Goal: Transaction & Acquisition: Purchase product/service

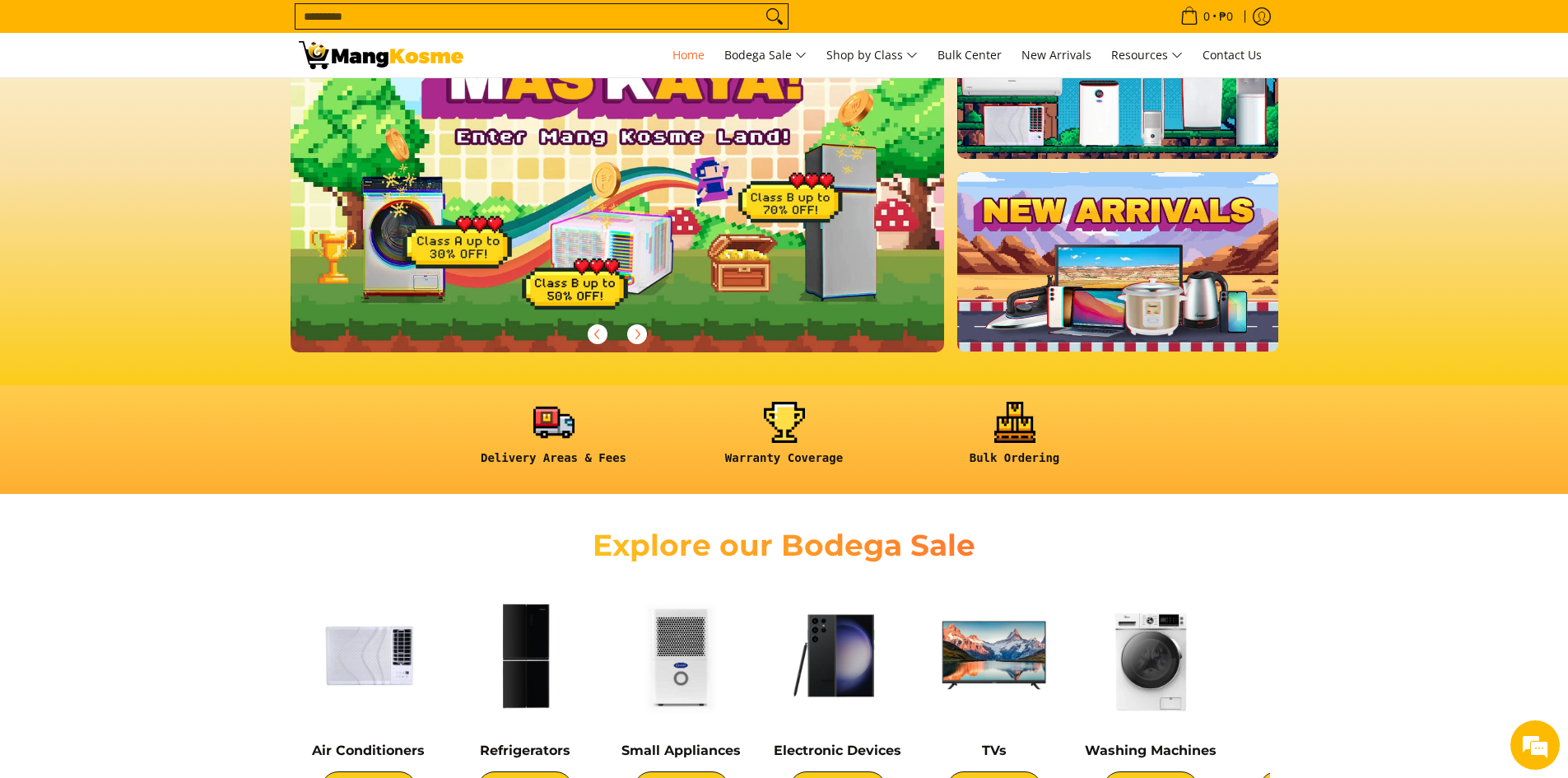
scroll to position [412, 0]
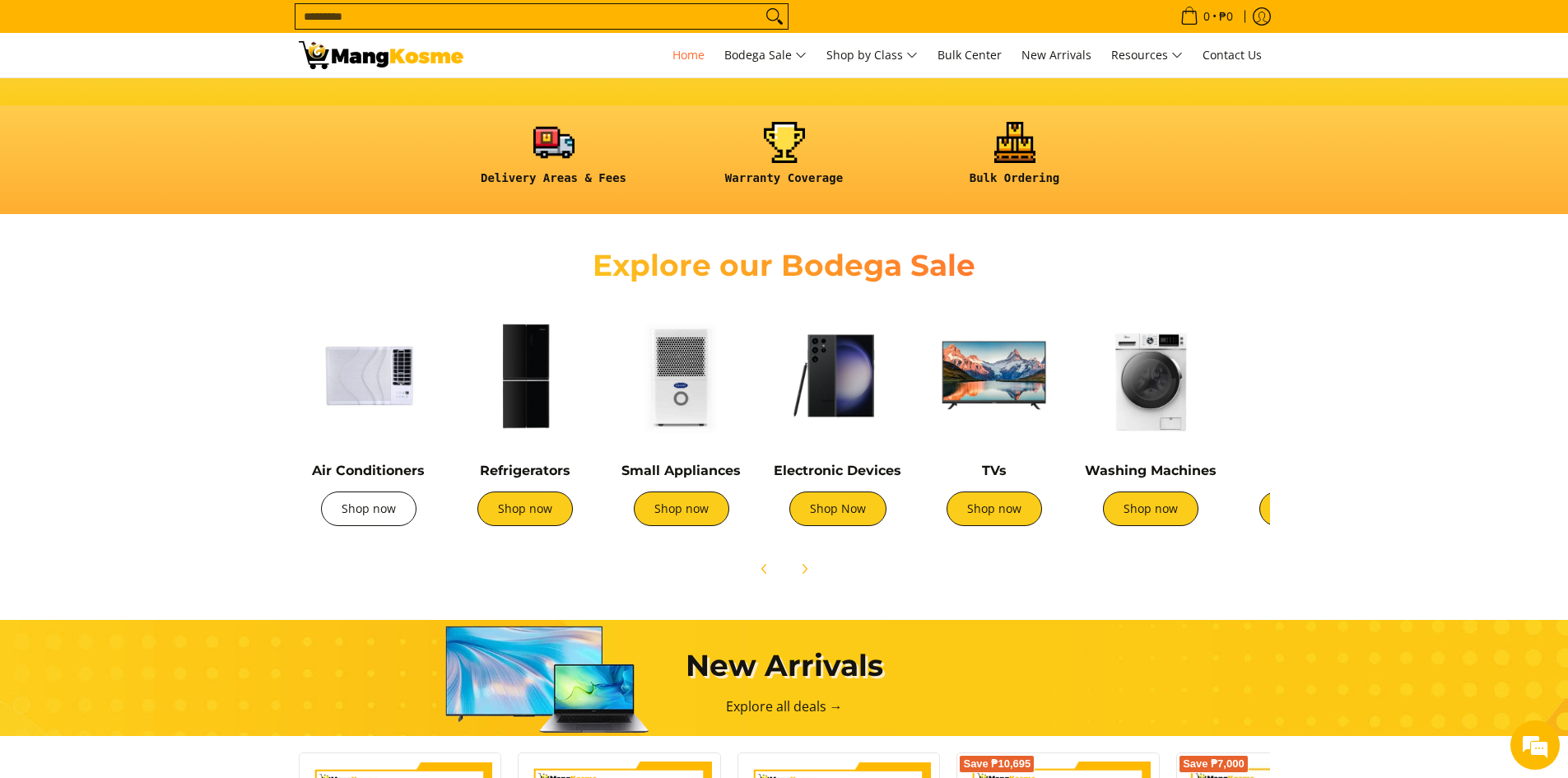
click at [376, 501] on link "Shop now" at bounding box center [369, 508] width 96 height 35
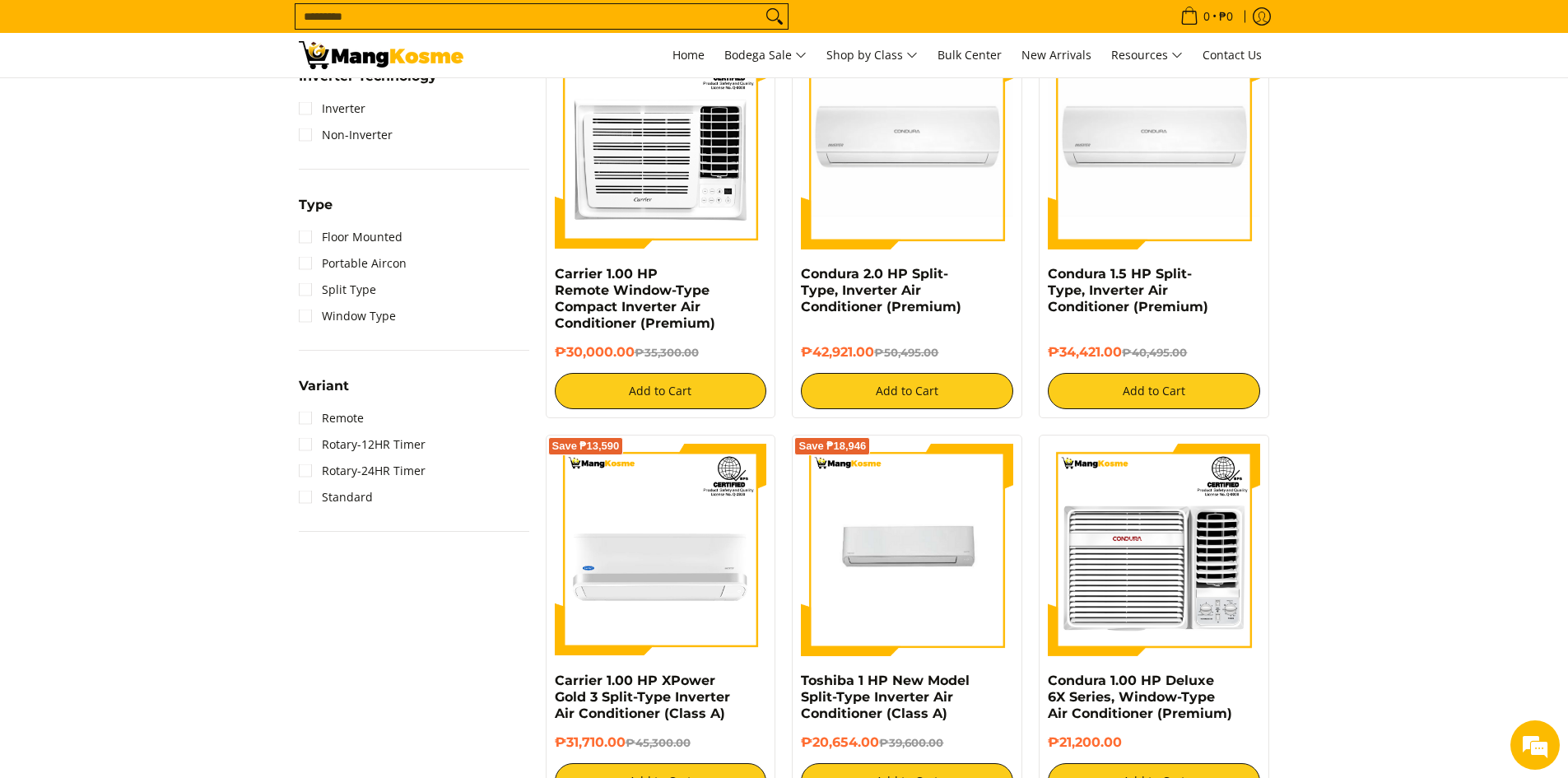
scroll to position [989, 0]
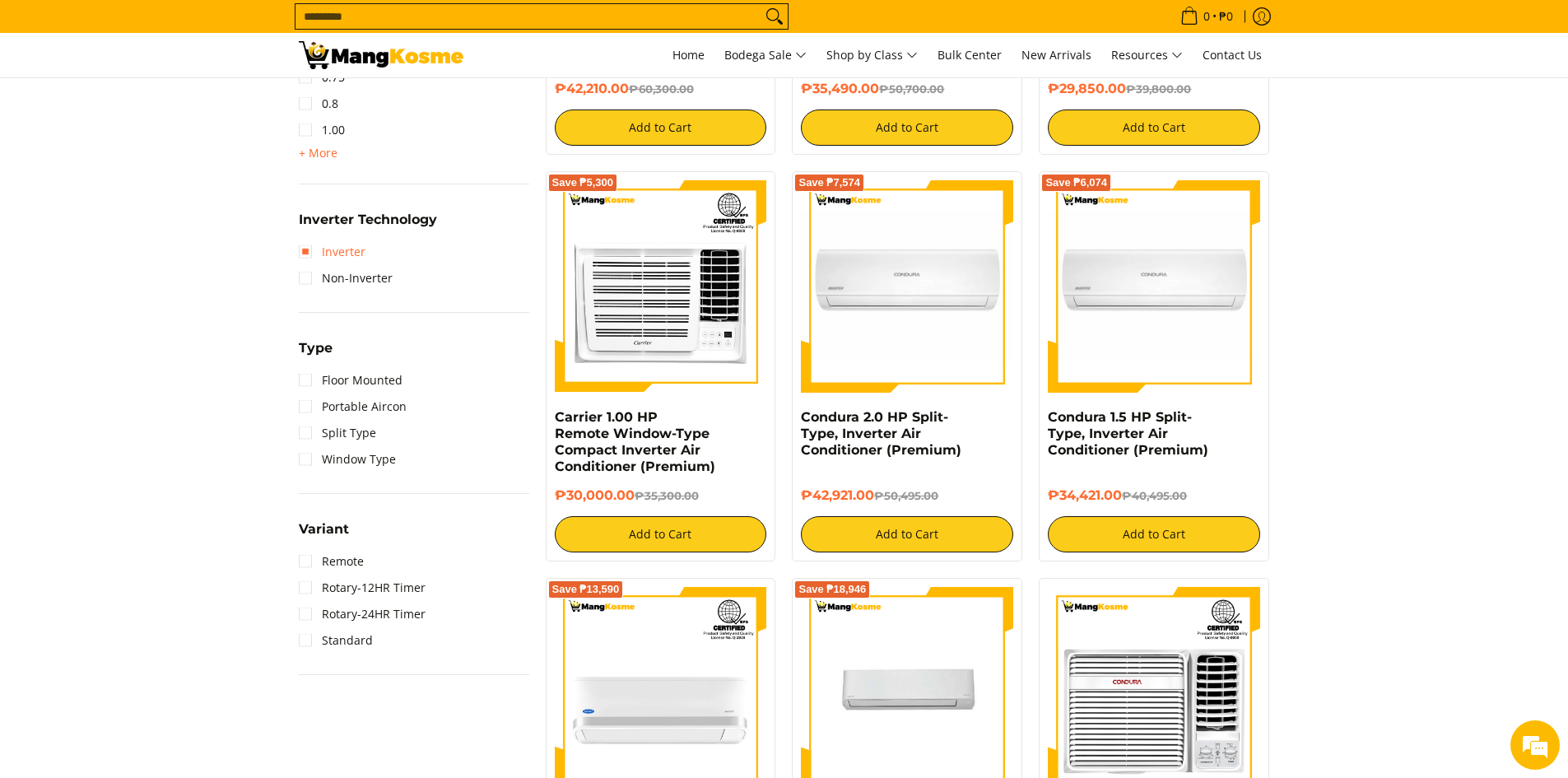
click at [345, 252] on link "Inverter" at bounding box center [332, 251] width 67 height 26
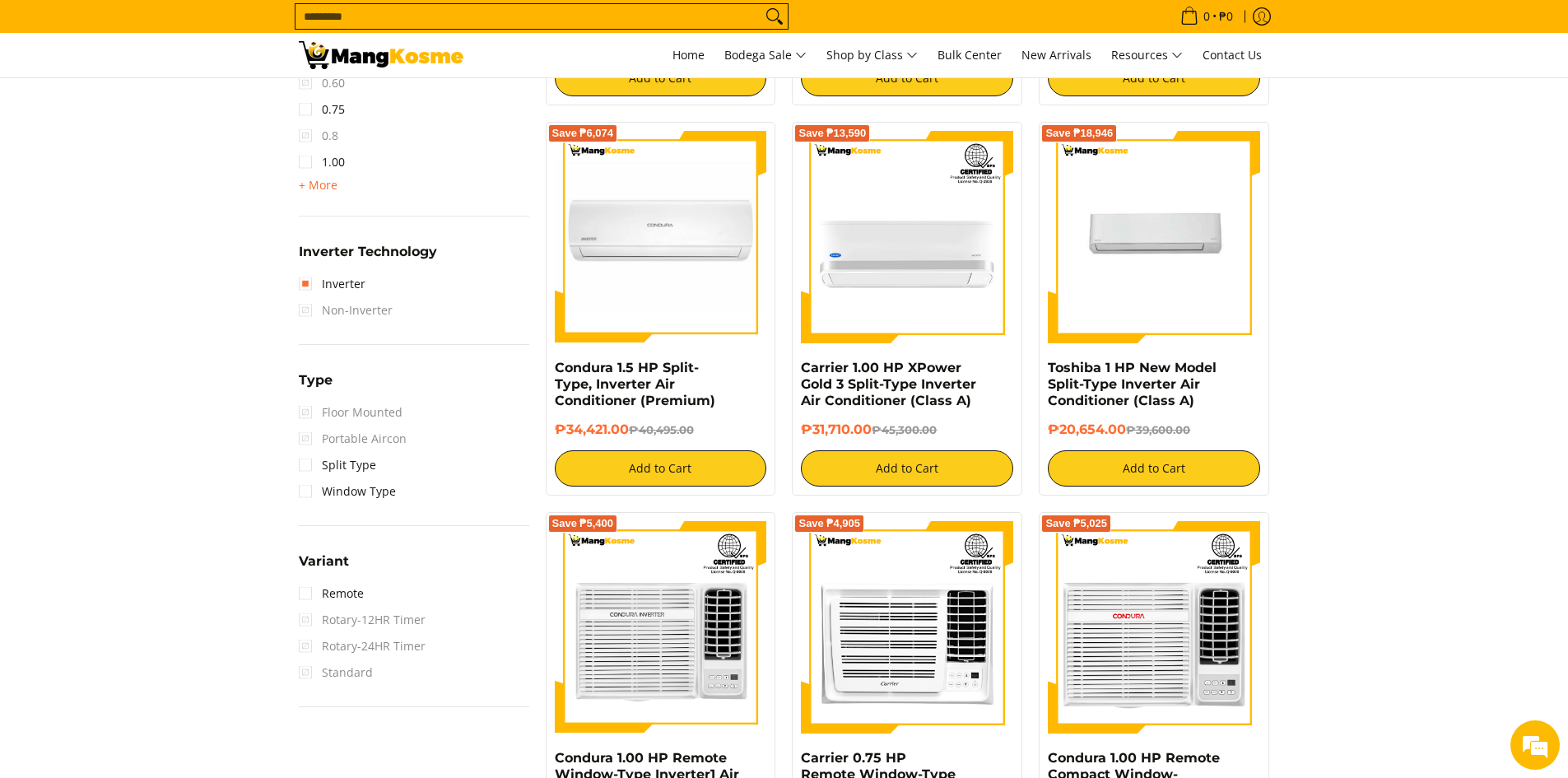
scroll to position [1055, 0]
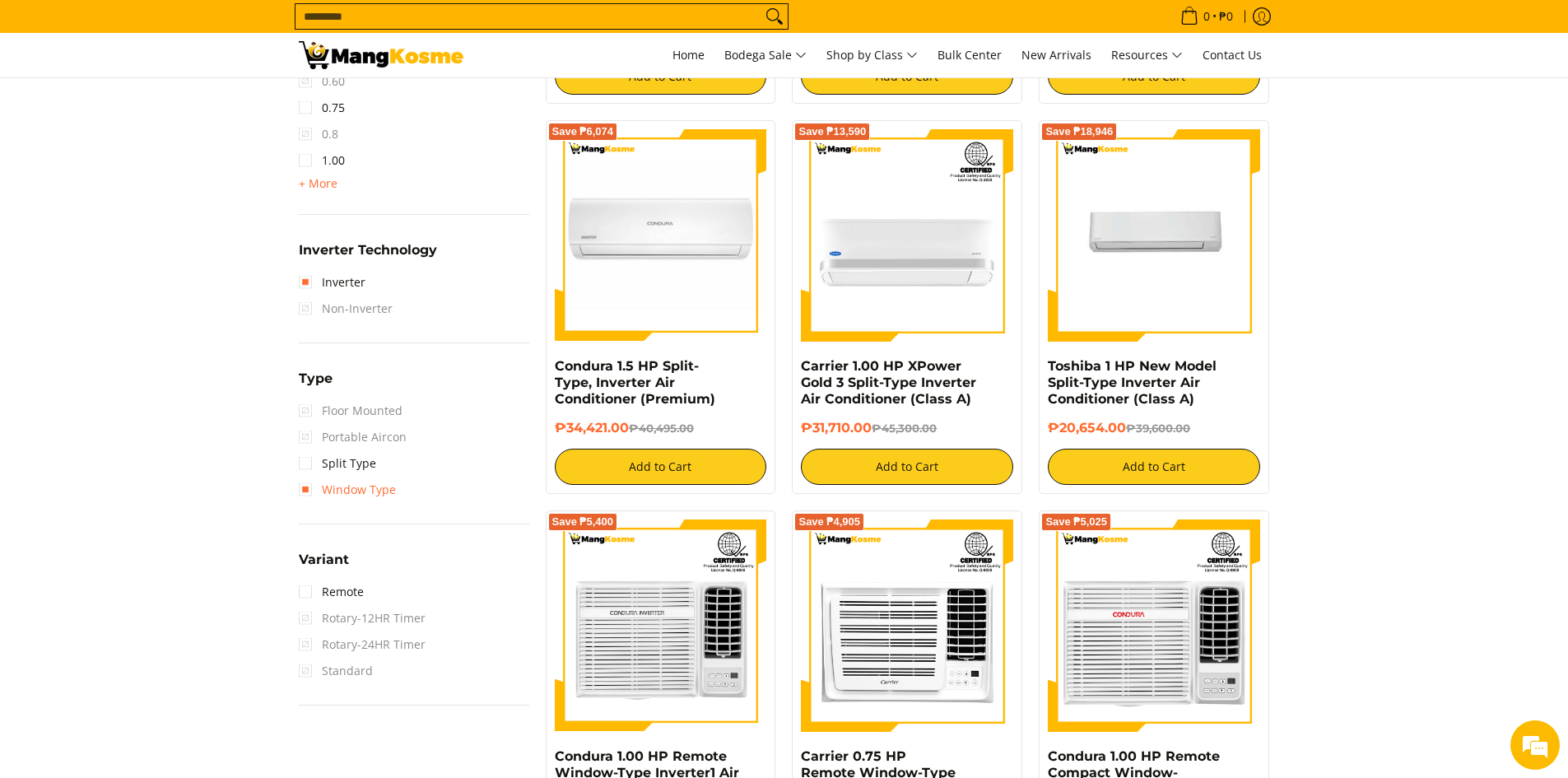
click at [361, 493] on link "Window Type" at bounding box center [347, 490] width 97 height 26
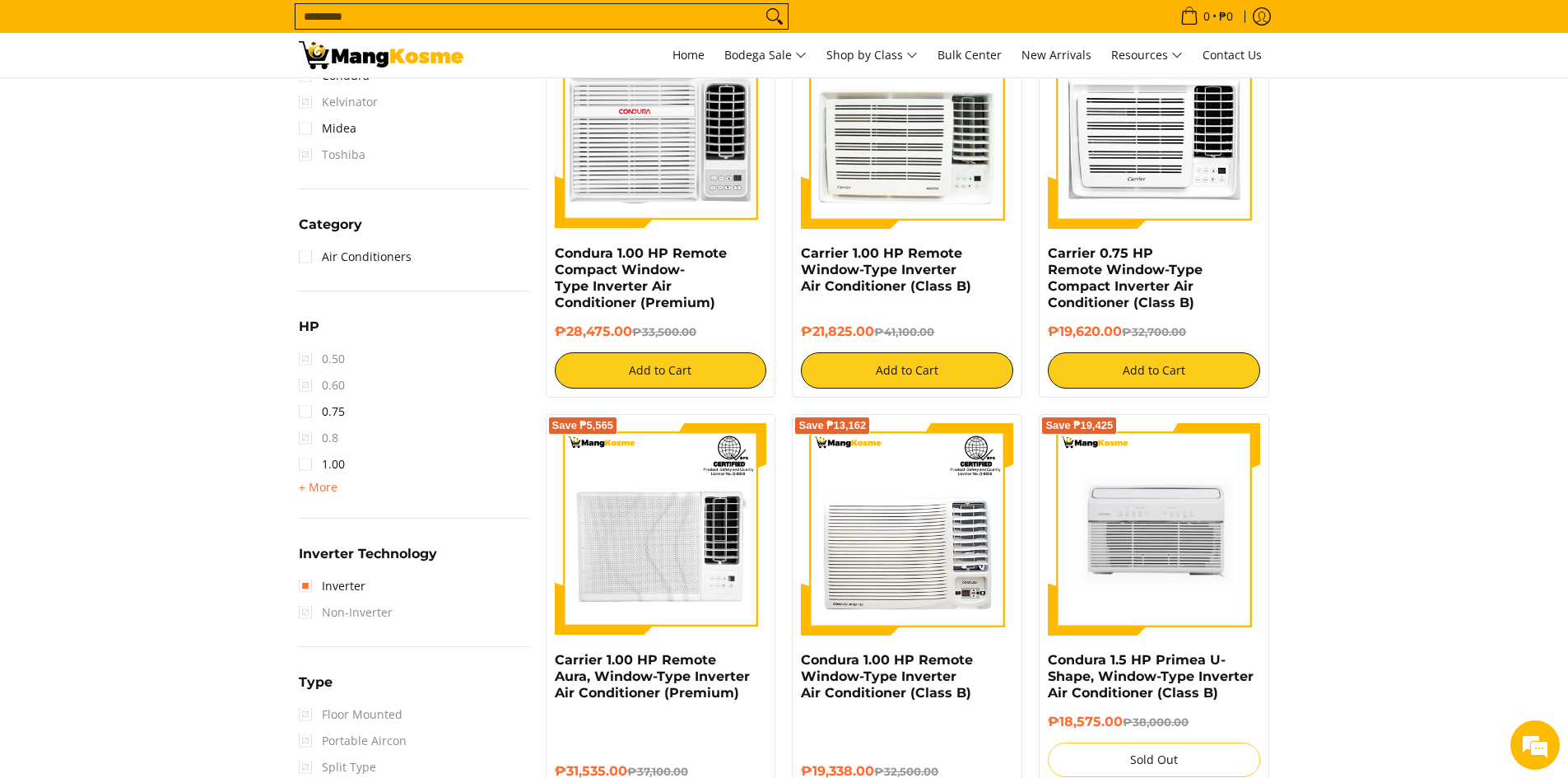
scroll to position [726, 0]
